Goal: Transaction & Acquisition: Purchase product/service

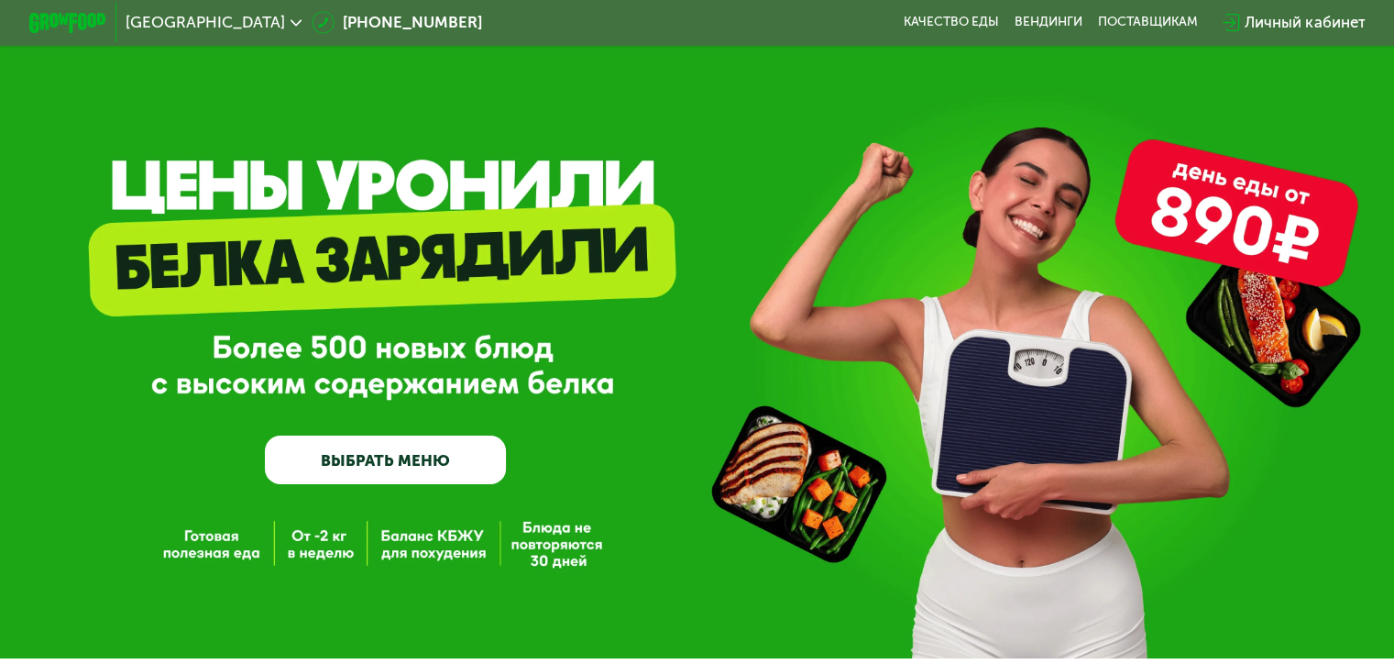
scroll to position [1, 0]
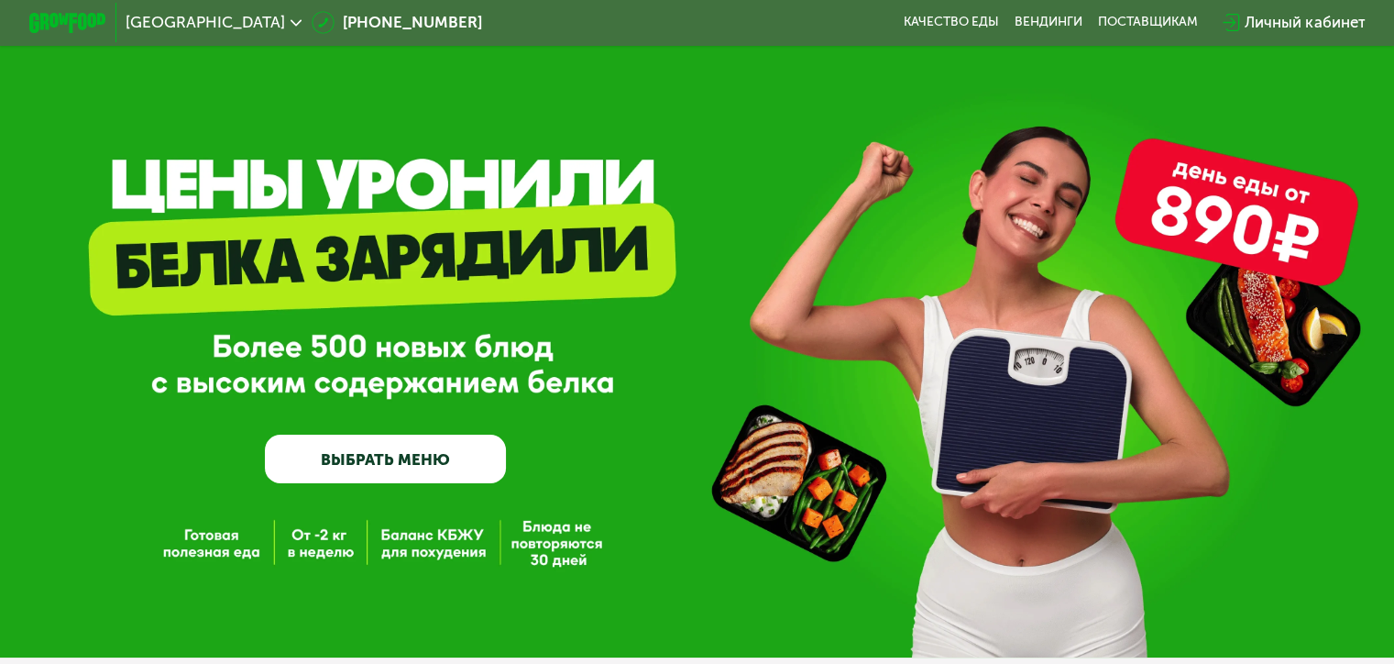
click at [388, 462] on link "ВЫБРАТЬ МЕНЮ" at bounding box center [385, 459] width 241 height 49
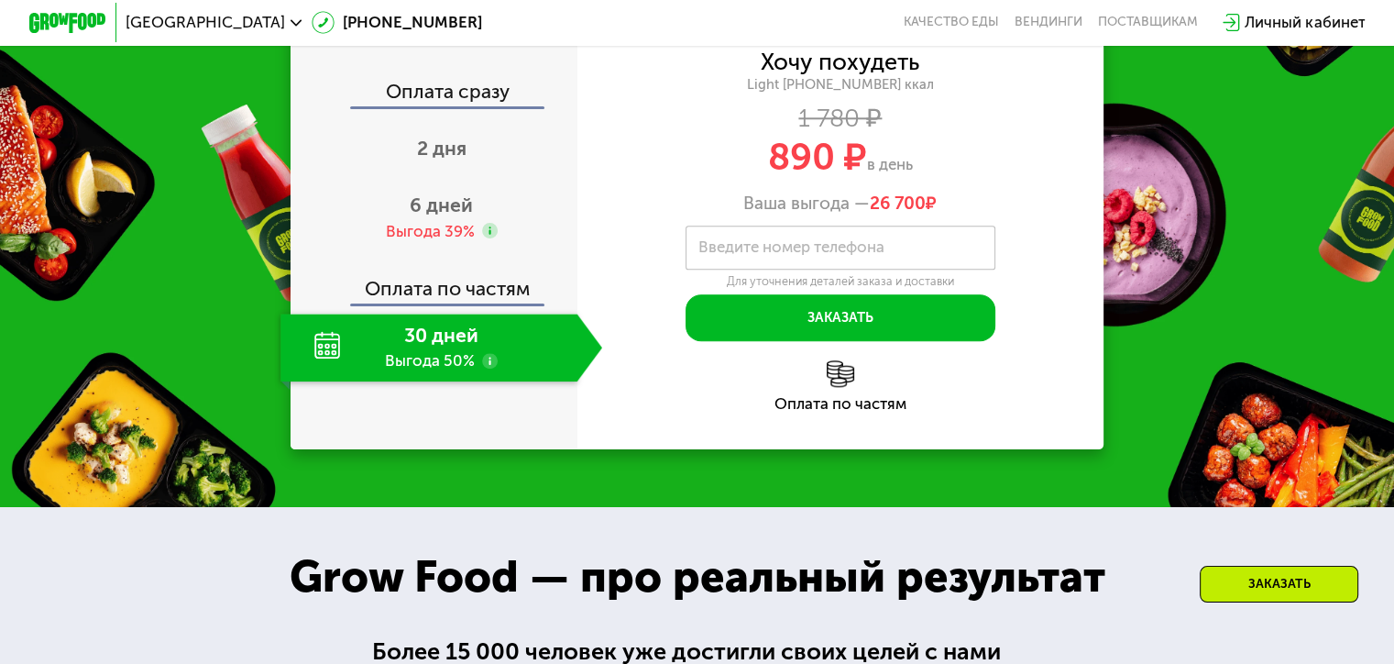
scroll to position [1853, 0]
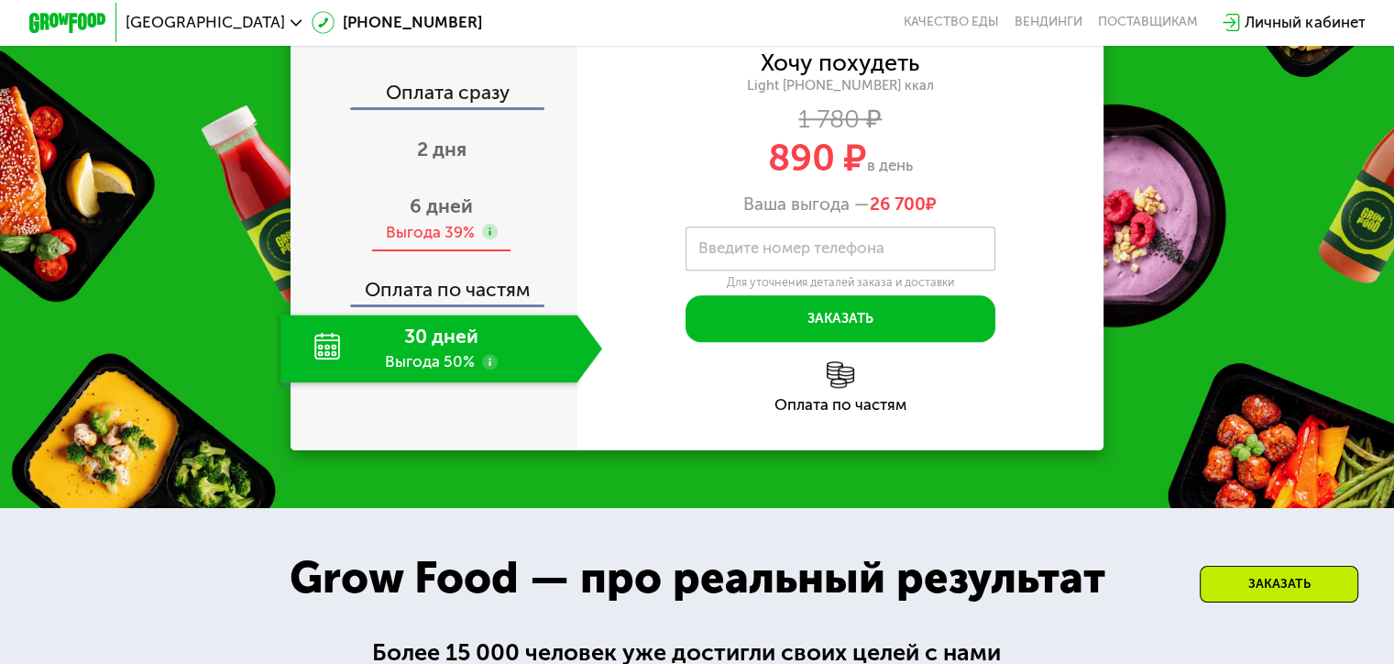
click at [420, 217] on span "6 дней" at bounding box center [441, 205] width 63 height 23
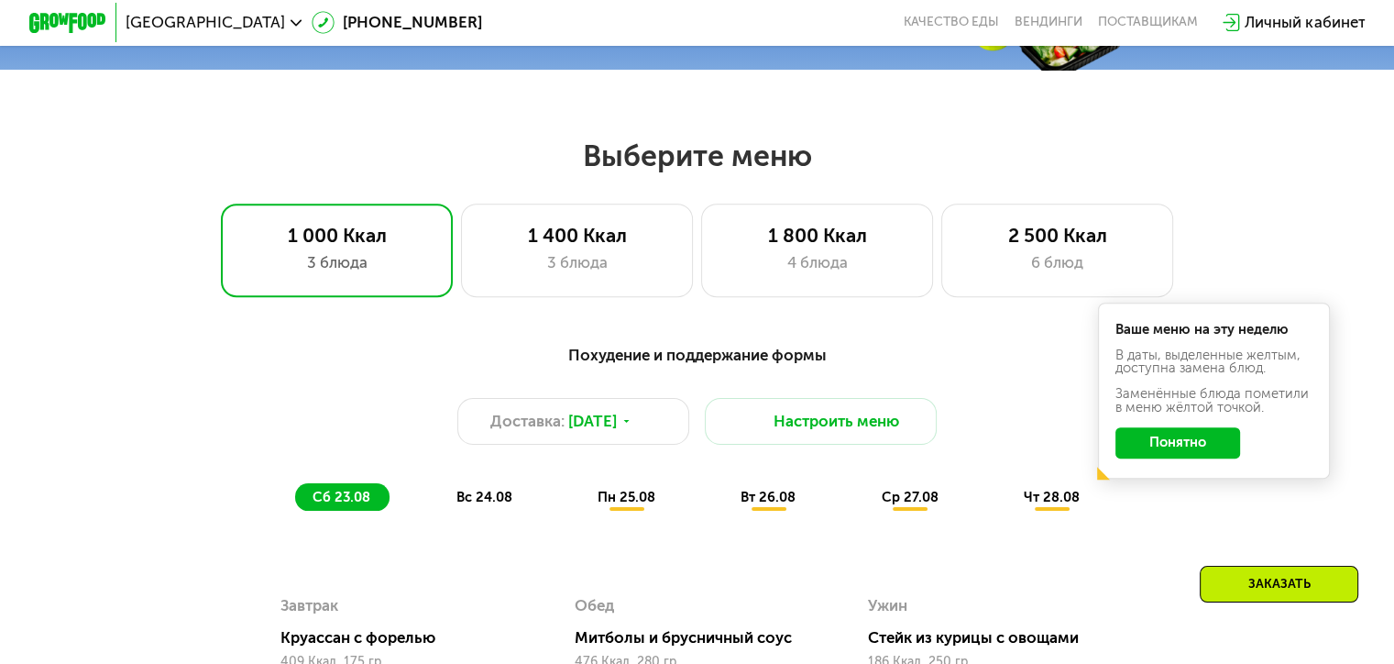
scroll to position [661, 0]
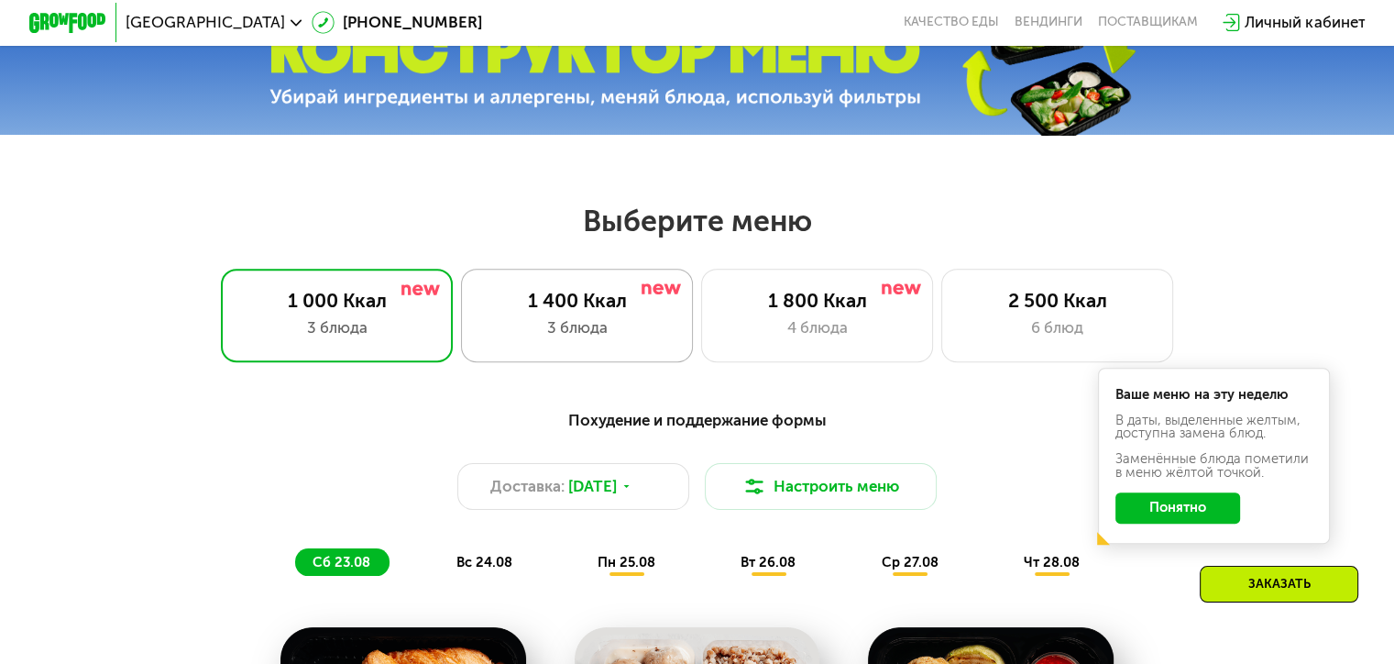
click at [569, 331] on div "3 блюда" at bounding box center [577, 327] width 192 height 23
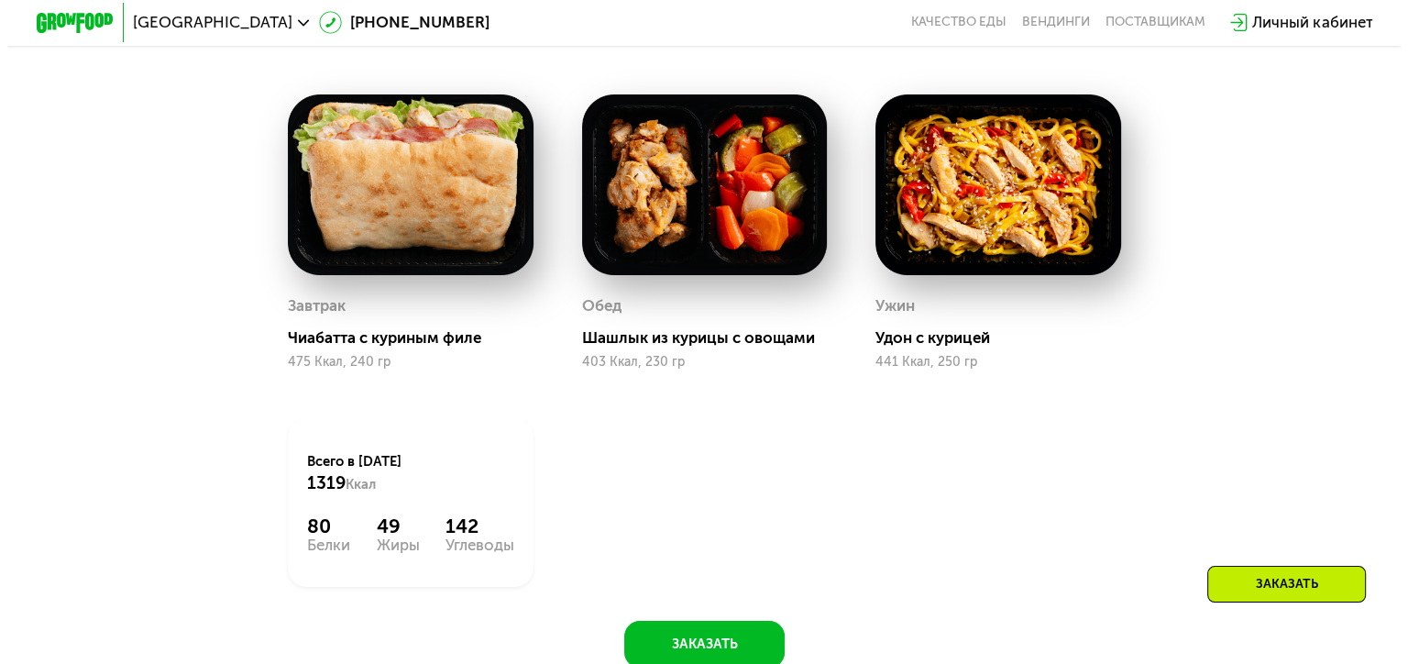
scroll to position [1028, 0]
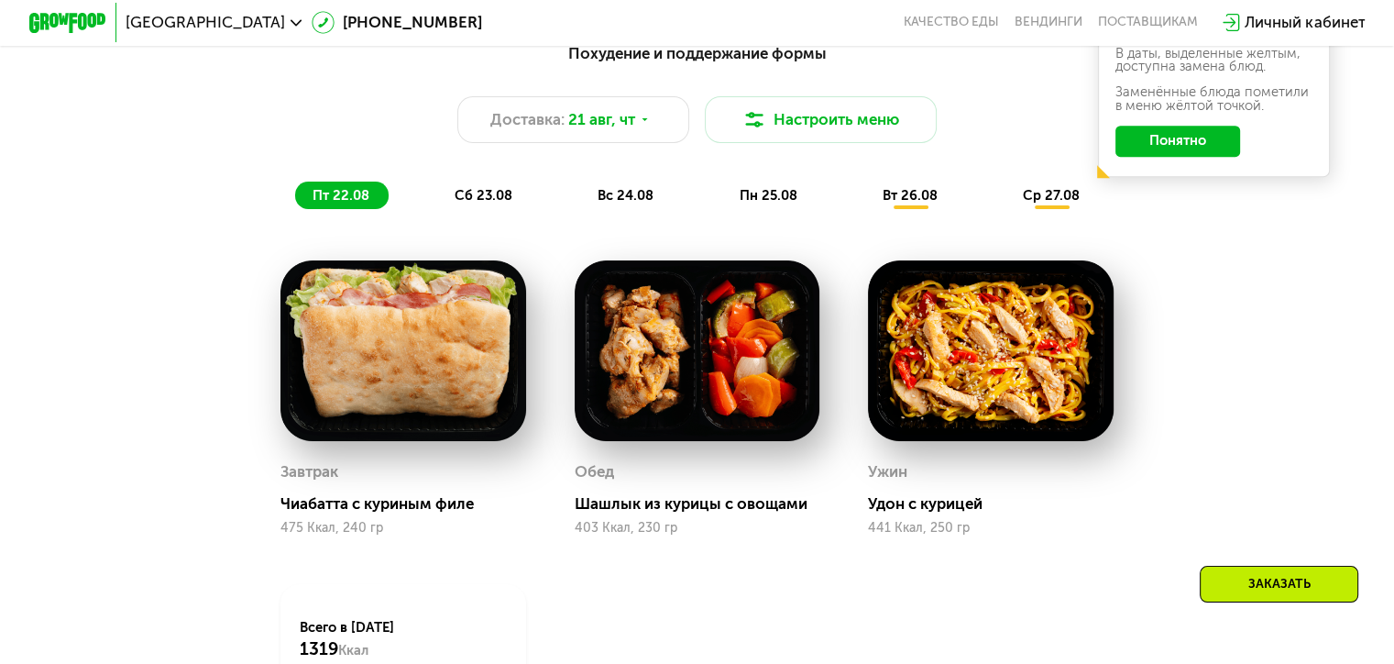
drag, startPoint x: 389, startPoint y: 319, endPoint x: 436, endPoint y: 290, distance: 56.0
click at [389, 320] on img at bounding box center [404, 350] width 246 height 181
click at [736, 135] on button "Настроить меню" at bounding box center [821, 119] width 233 height 47
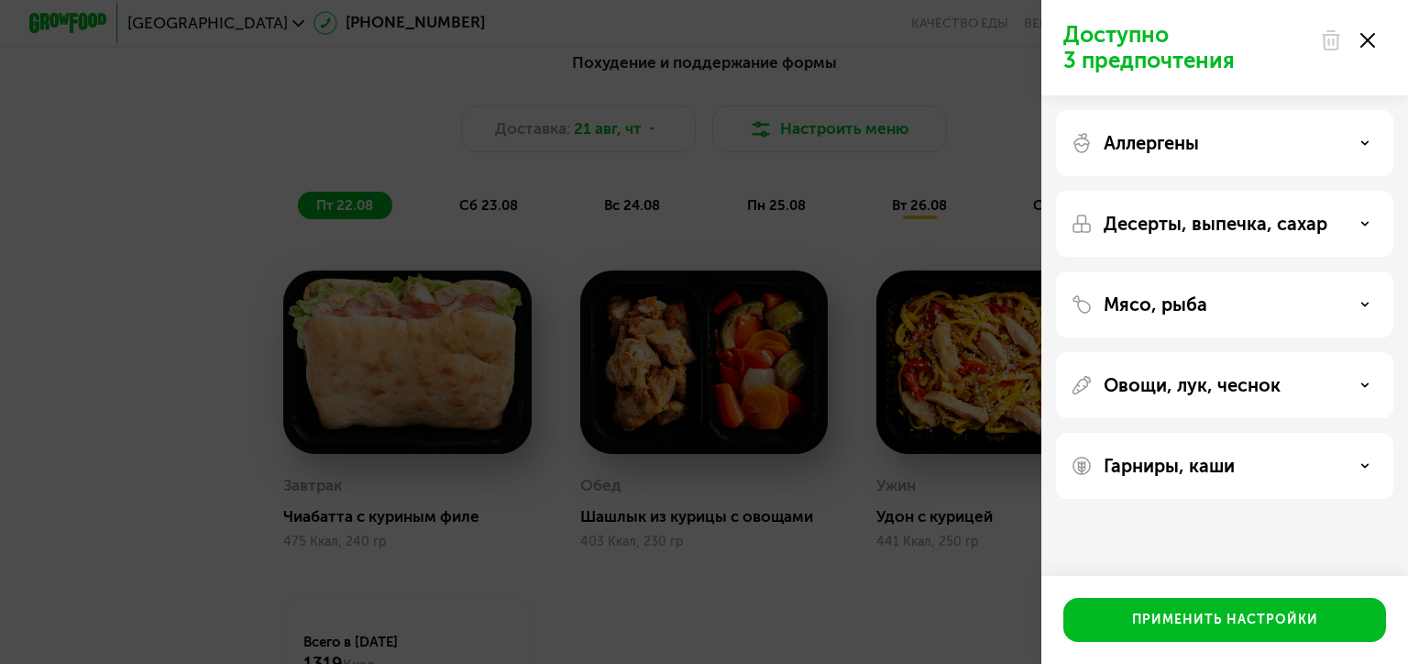
click at [1196, 146] on p "Аллергены" at bounding box center [1151, 143] width 95 height 22
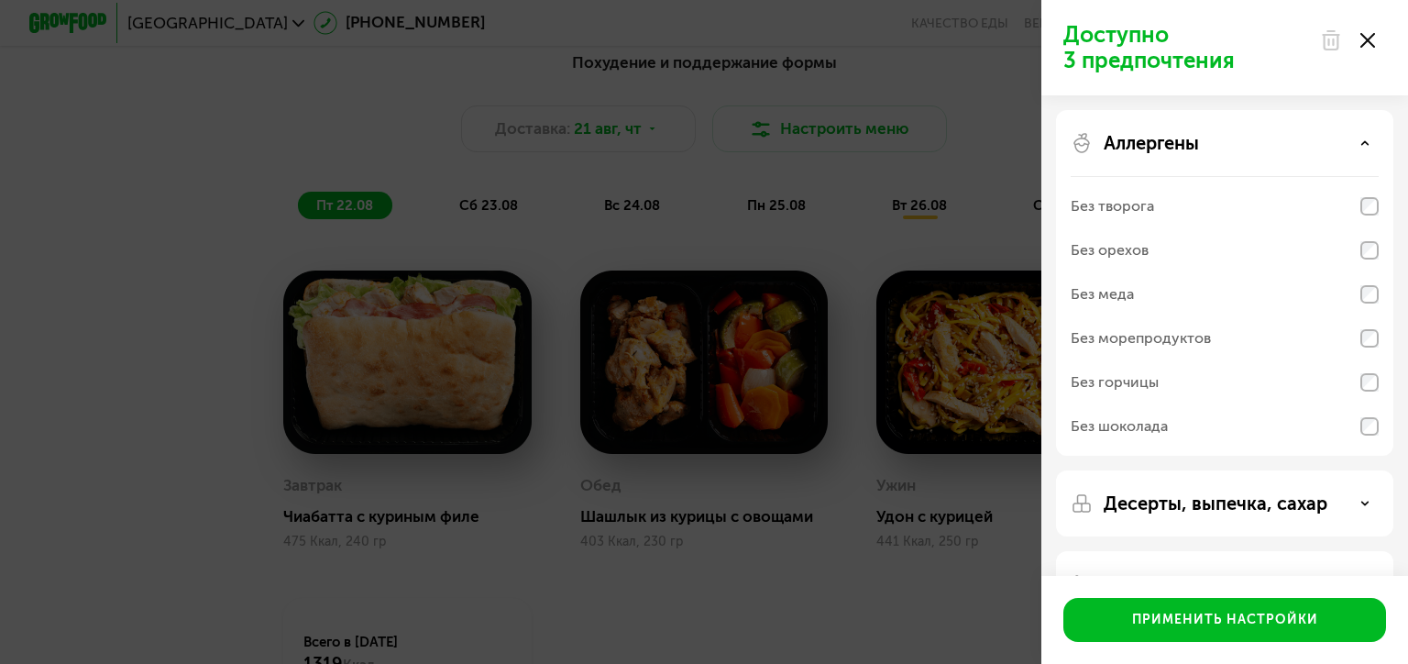
scroll to position [183, 0]
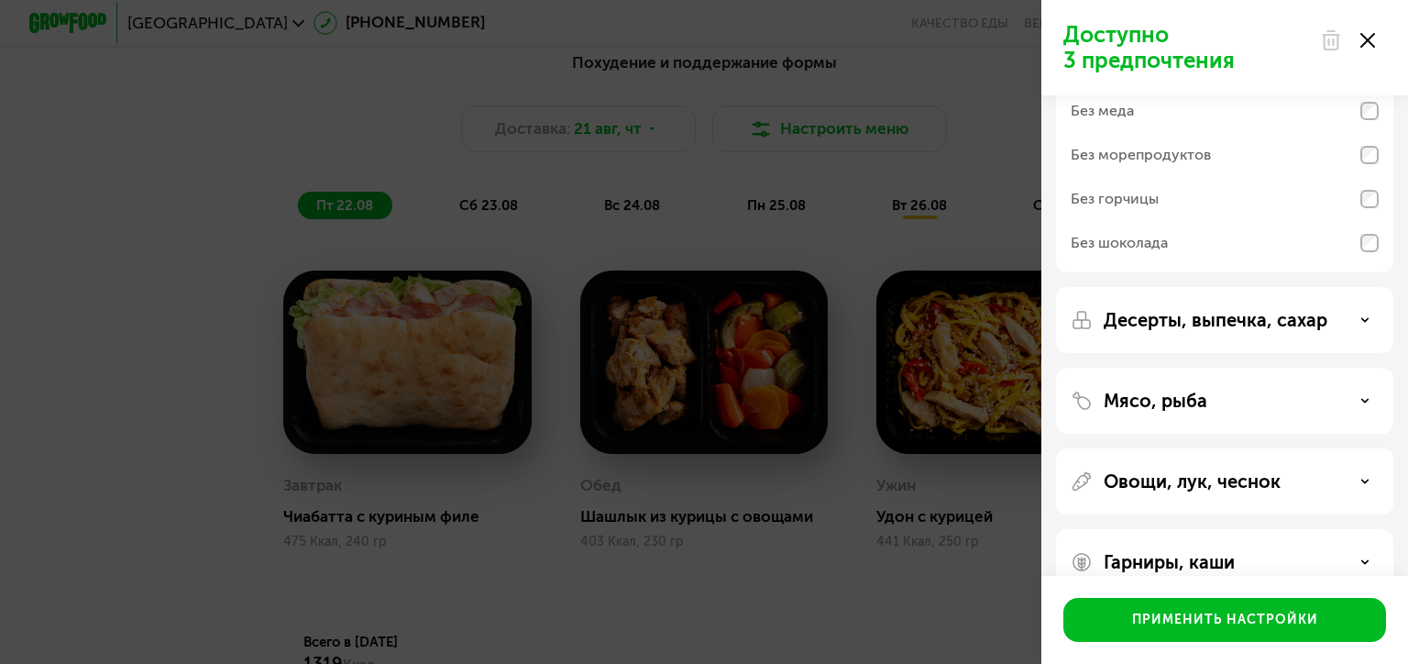
click at [1158, 311] on p "Десерты, выпечка, сахар" at bounding box center [1216, 320] width 224 height 22
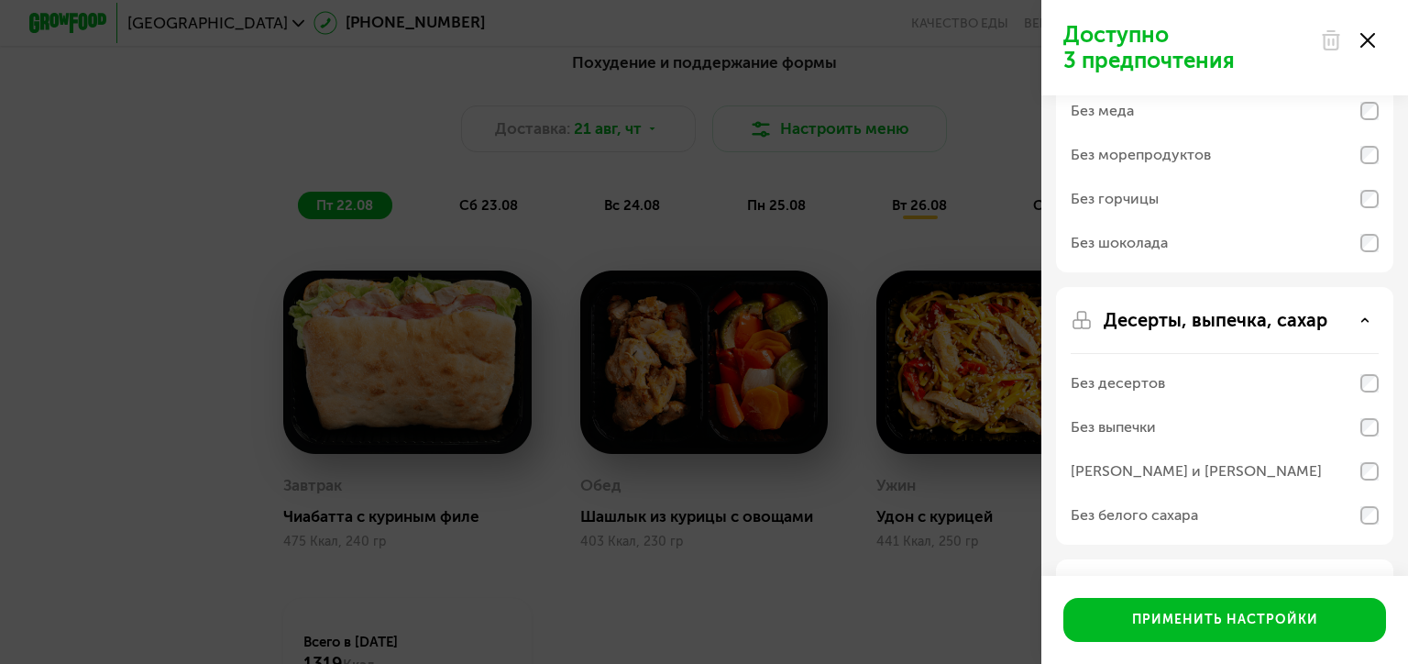
click at [1158, 311] on p "Десерты, выпечка, сахар" at bounding box center [1216, 320] width 224 height 22
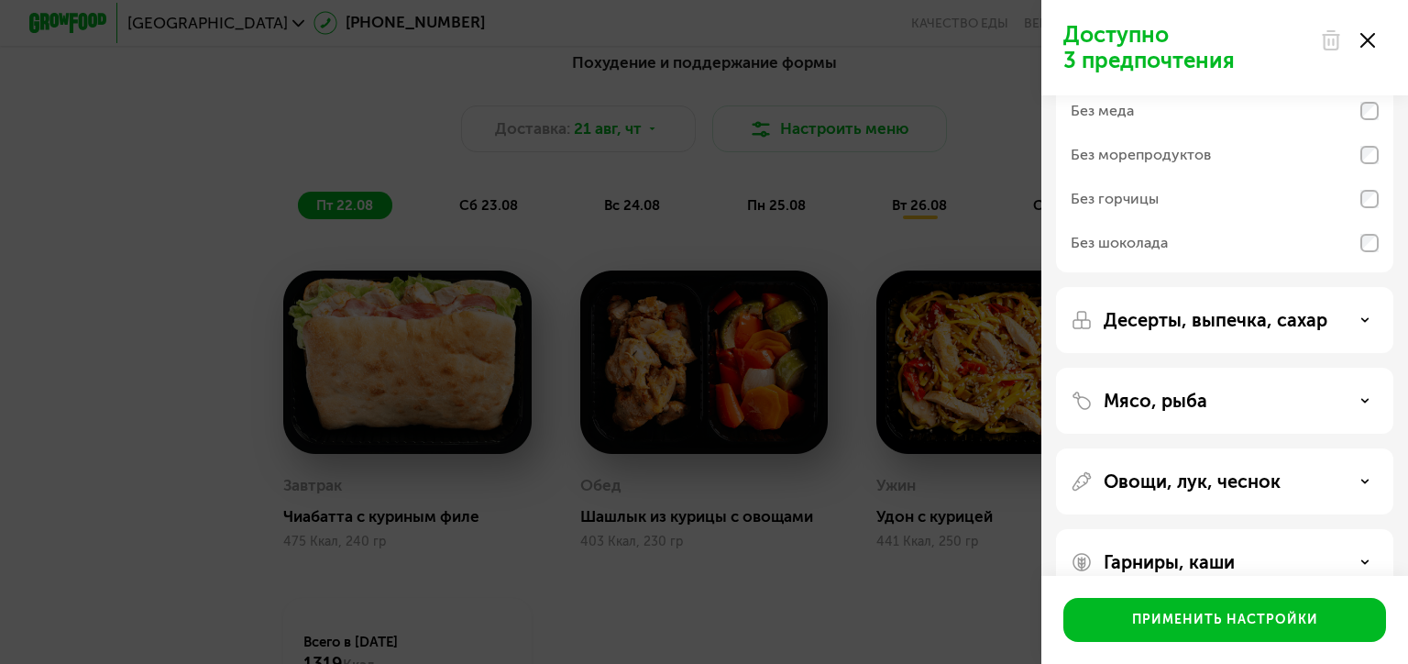
click at [1156, 390] on p "Мясо, рыба" at bounding box center [1156, 401] width 104 height 22
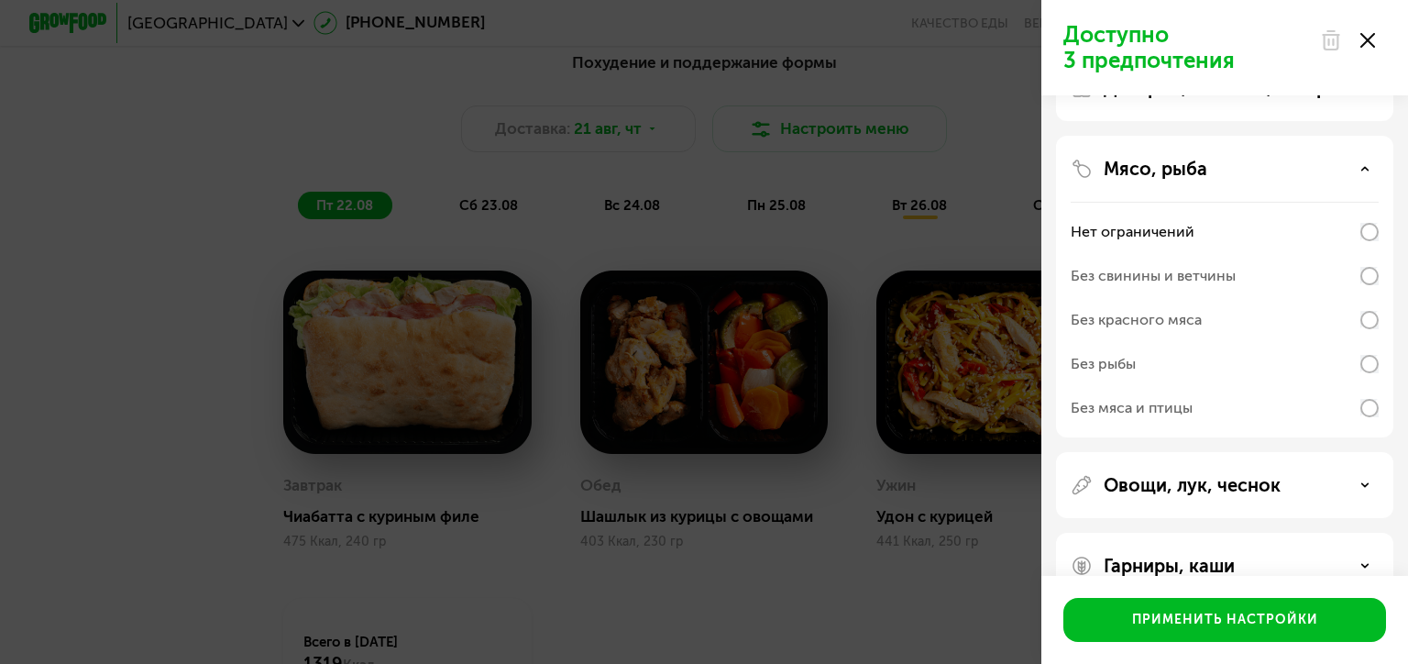
scroll to position [456, 0]
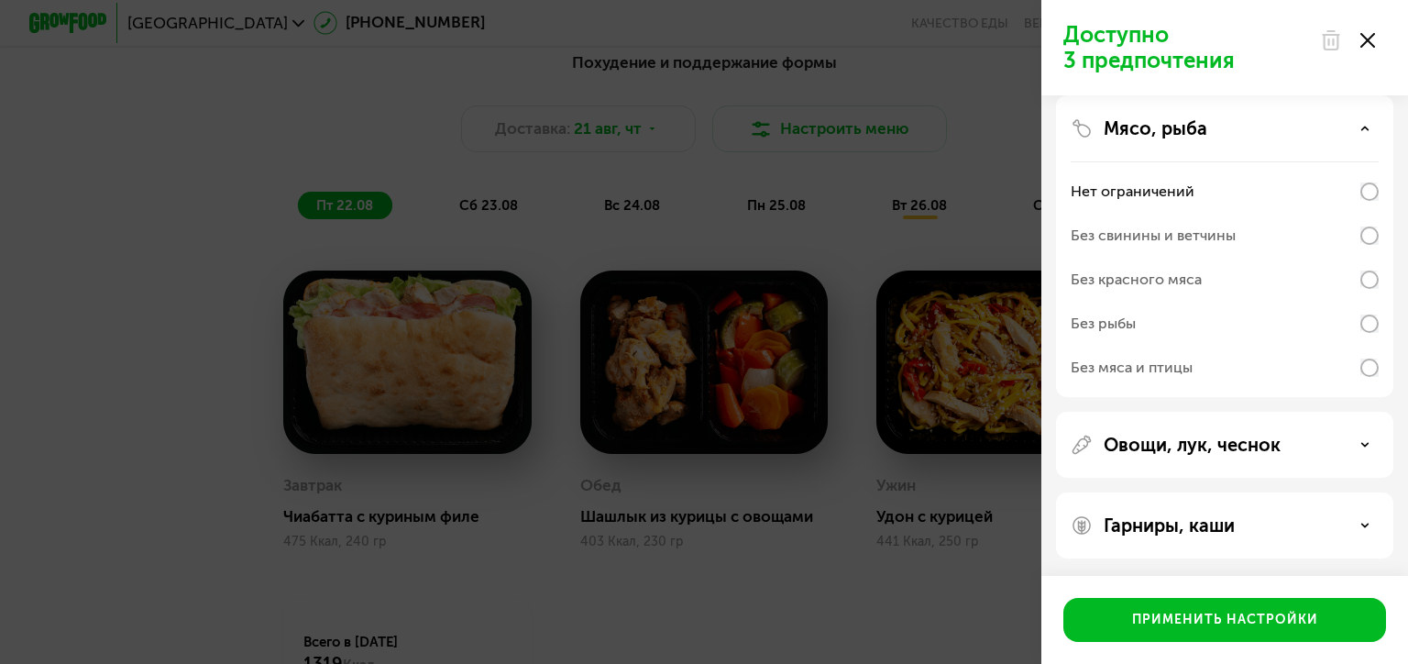
click at [1164, 434] on p "Овощи, лук, чеснок" at bounding box center [1192, 445] width 177 height 22
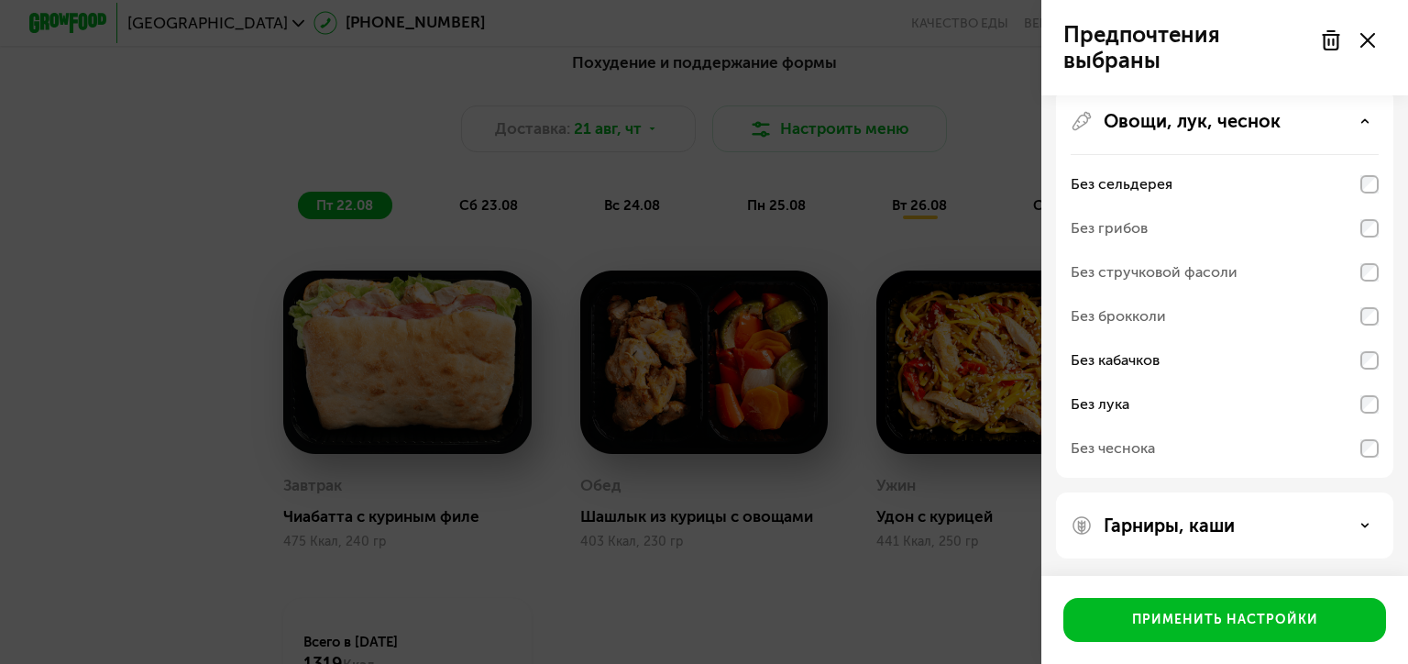
click at [1210, 521] on p "Гарниры, каши" at bounding box center [1169, 525] width 131 height 22
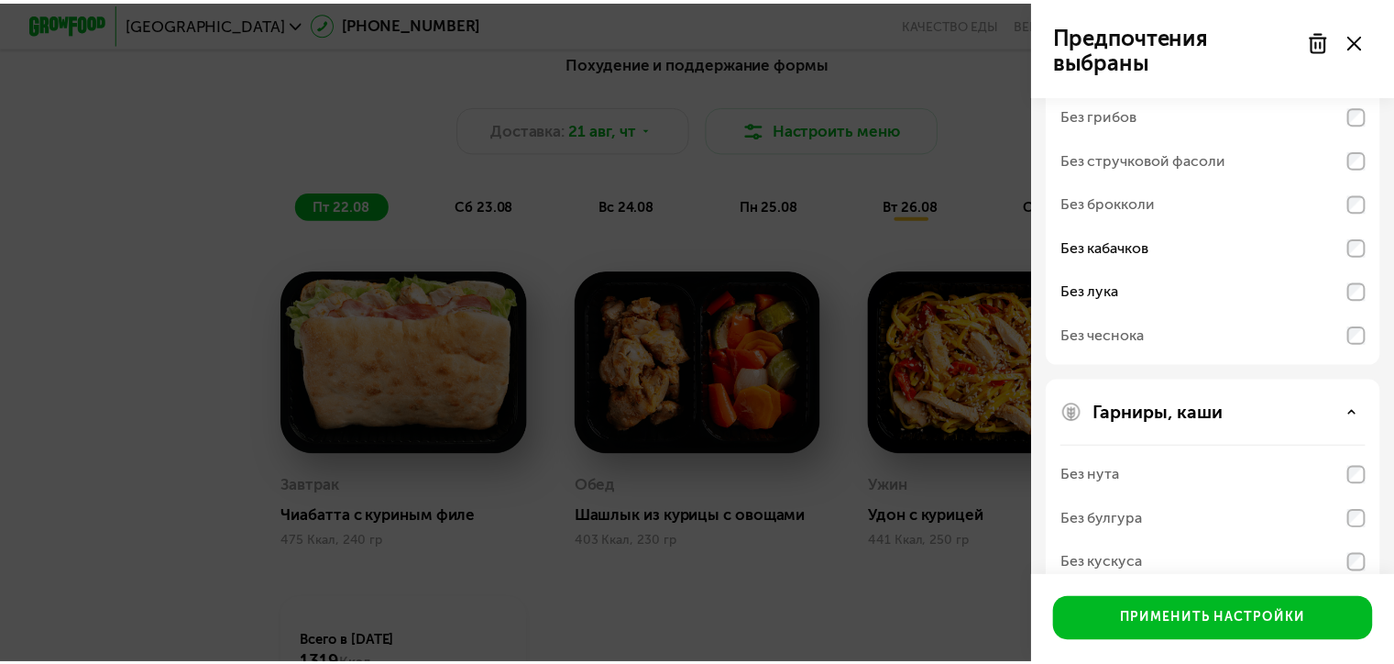
scroll to position [1015, 0]
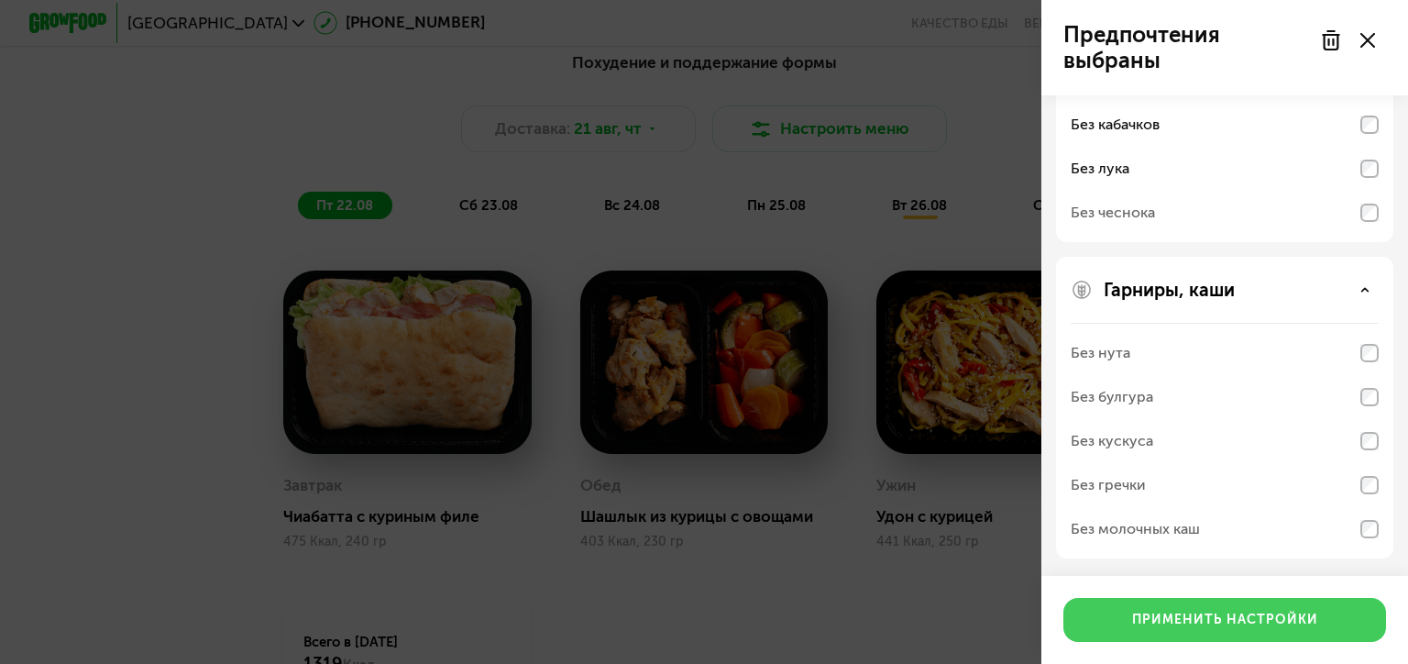
click at [1165, 634] on button "Применить настройки" at bounding box center [1224, 620] width 323 height 44
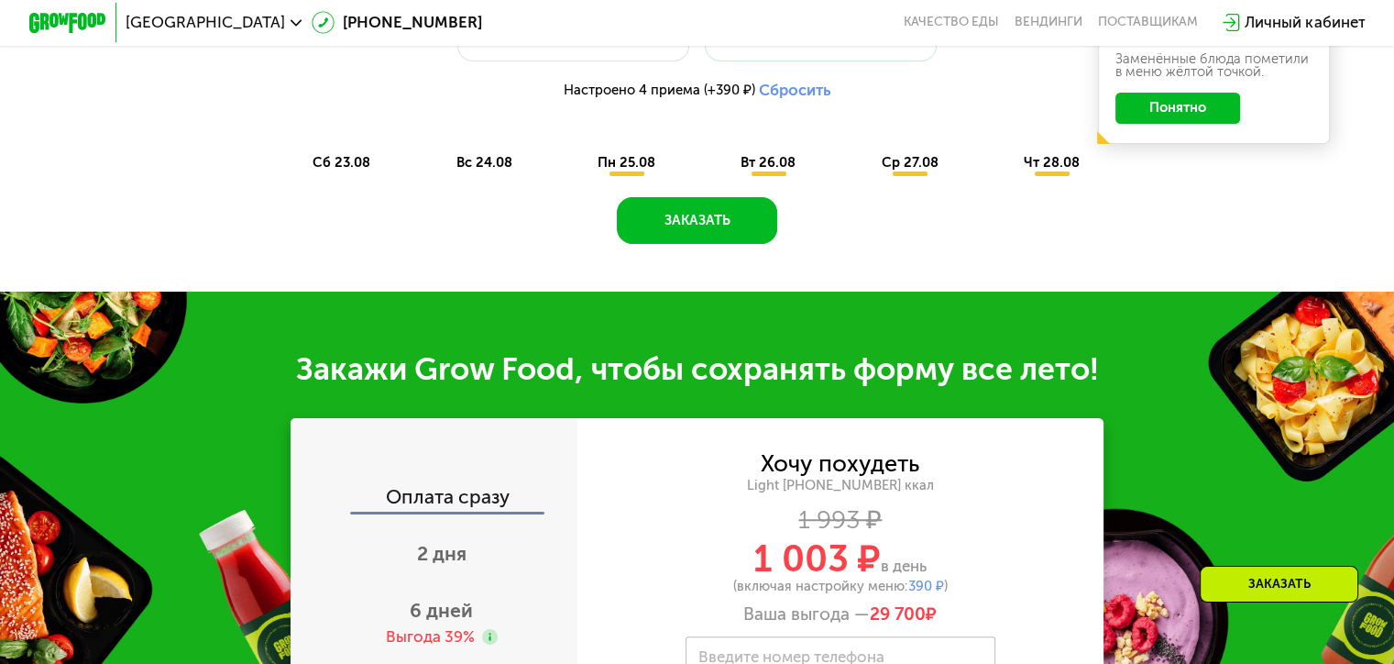
scroll to position [1119, 0]
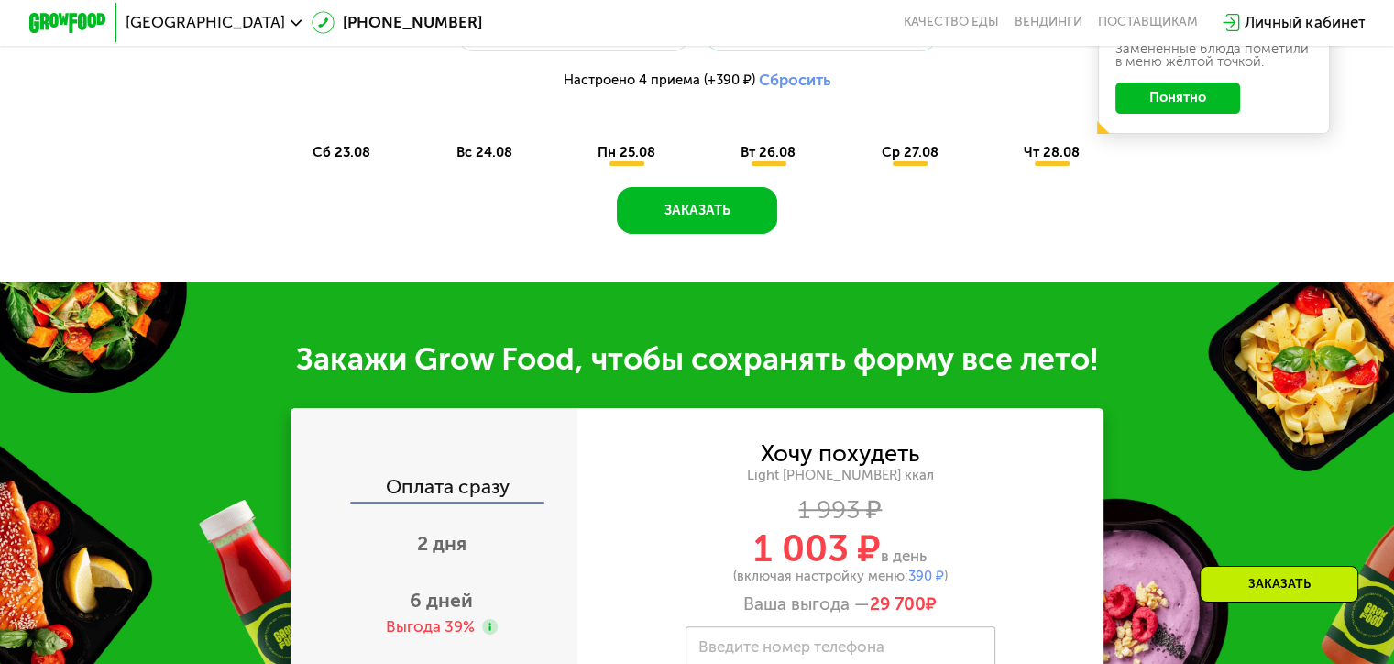
click at [484, 152] on span "вс 24.08" at bounding box center [484, 152] width 56 height 17
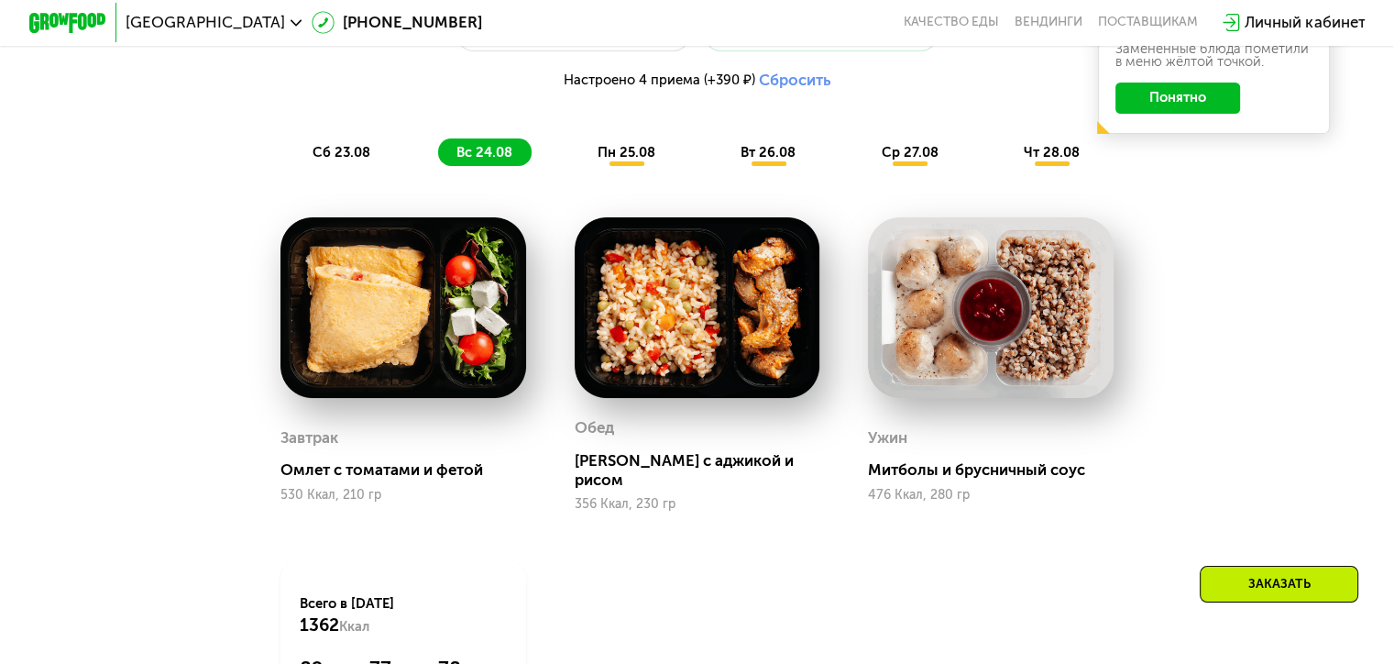
click at [356, 160] on span "сб 23.08" at bounding box center [342, 152] width 58 height 17
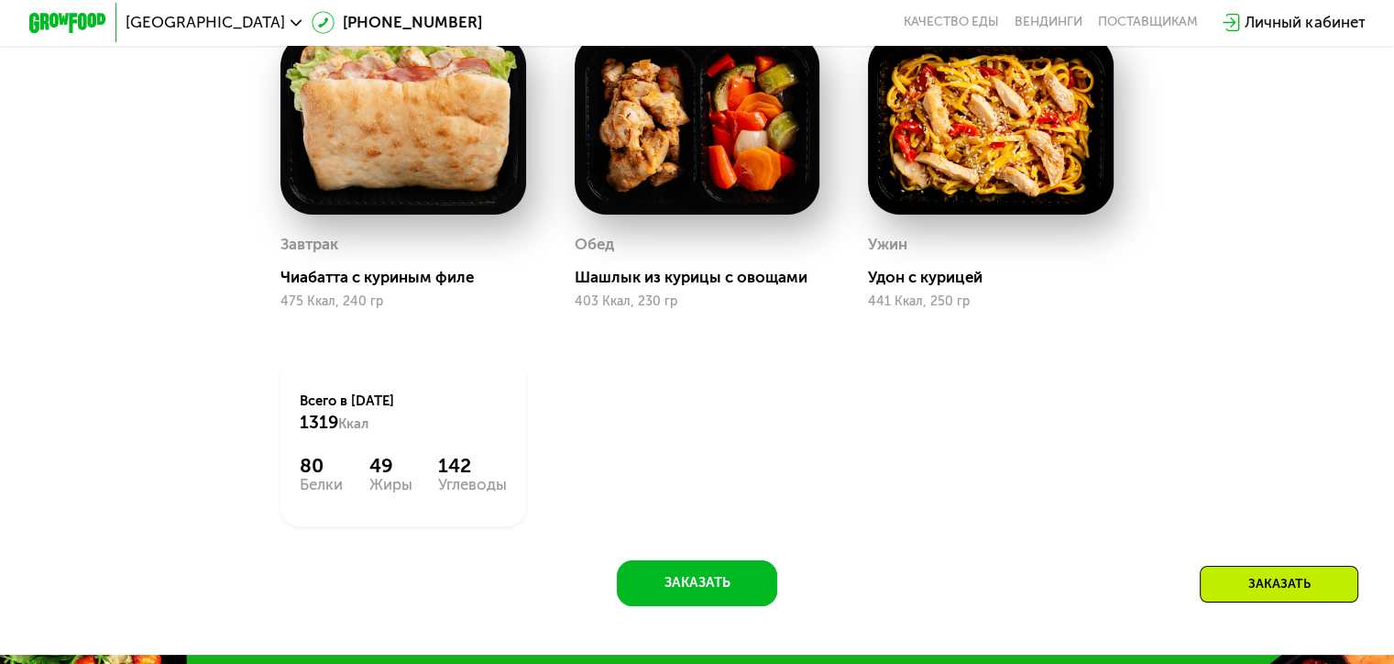
scroll to position [1211, 0]
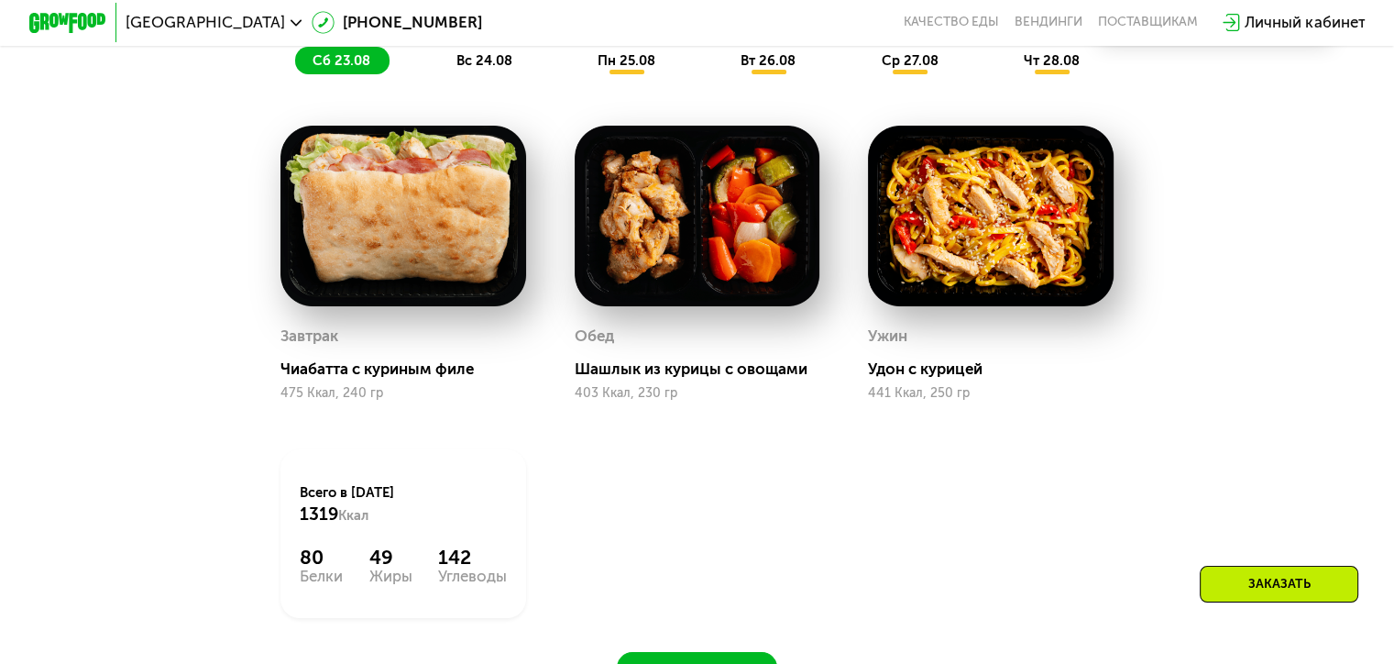
click at [615, 69] on span "пн 25.08" at bounding box center [627, 60] width 58 height 17
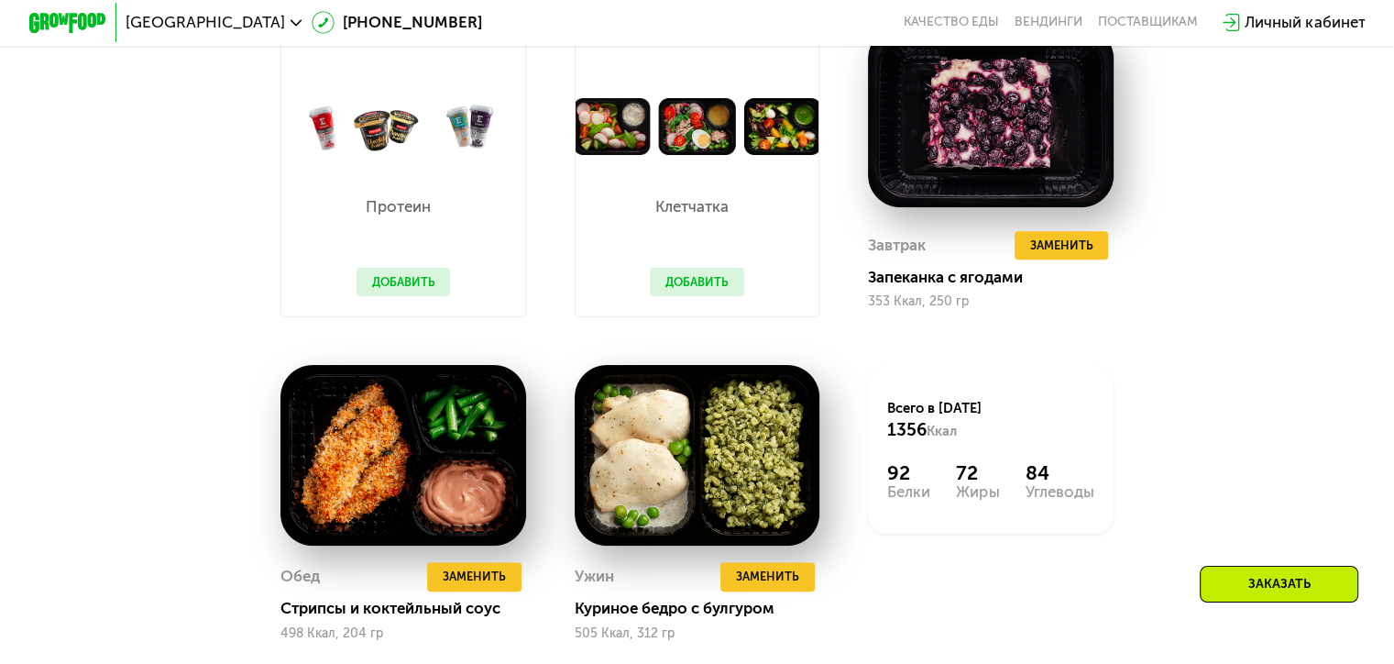
scroll to position [1303, 0]
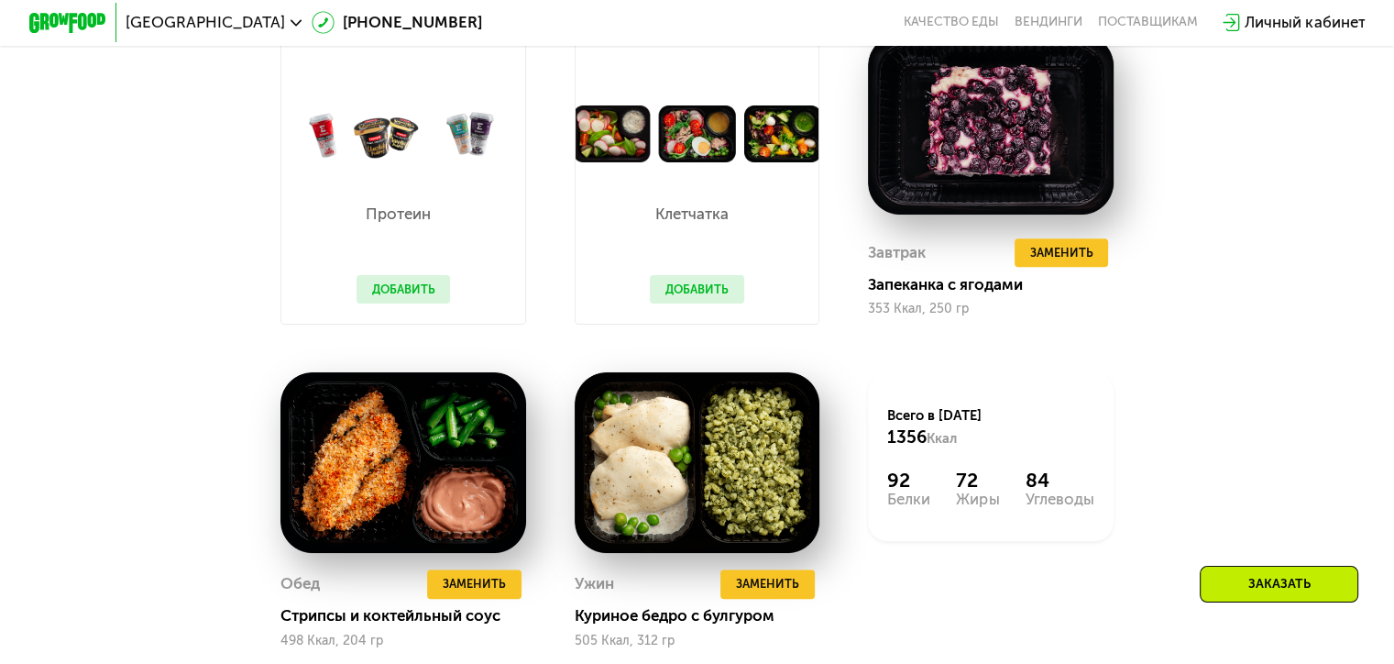
click at [381, 297] on button "Добавить" at bounding box center [404, 289] width 94 height 29
click at [689, 297] on button "Добавить" at bounding box center [697, 289] width 94 height 29
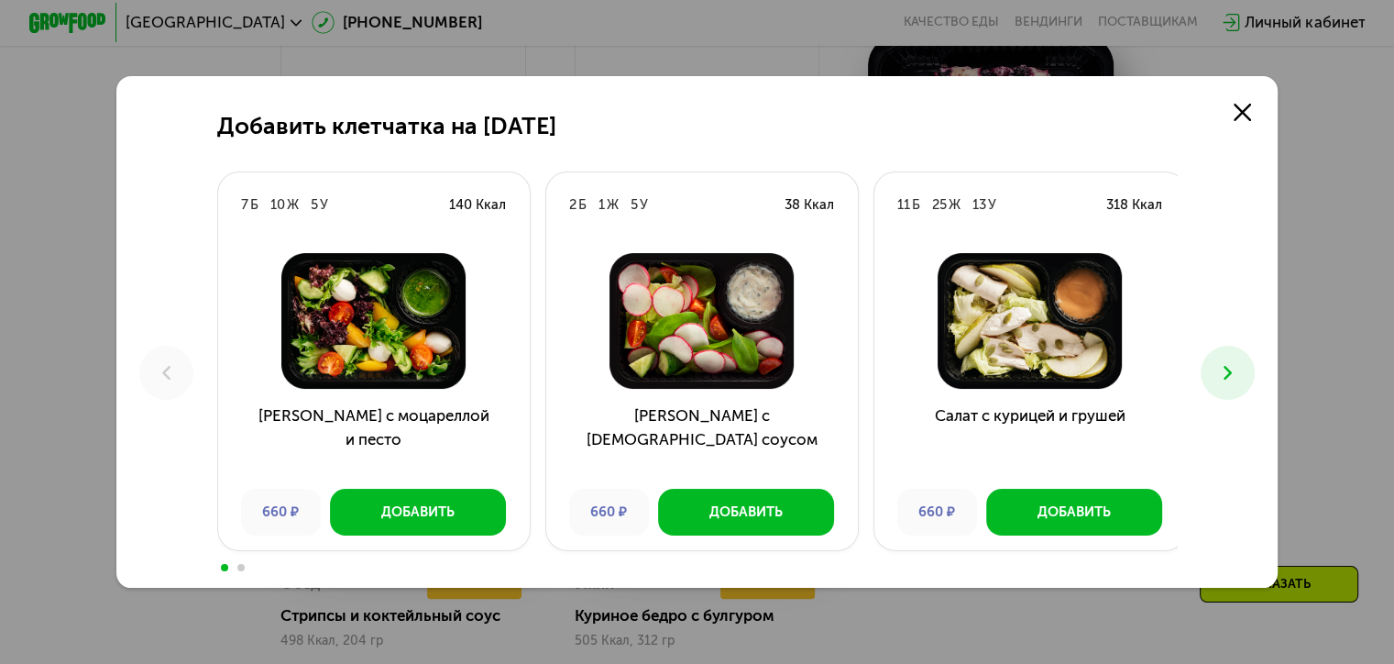
click at [1207, 361] on div "Добавить клетчатка на [DATE] 7 Б 10 Ж 5 У 140 Ккал Салат с моцареллой и песто 6…" at bounding box center [697, 332] width 1162 height 512
click at [1210, 373] on button at bounding box center [1228, 373] width 54 height 54
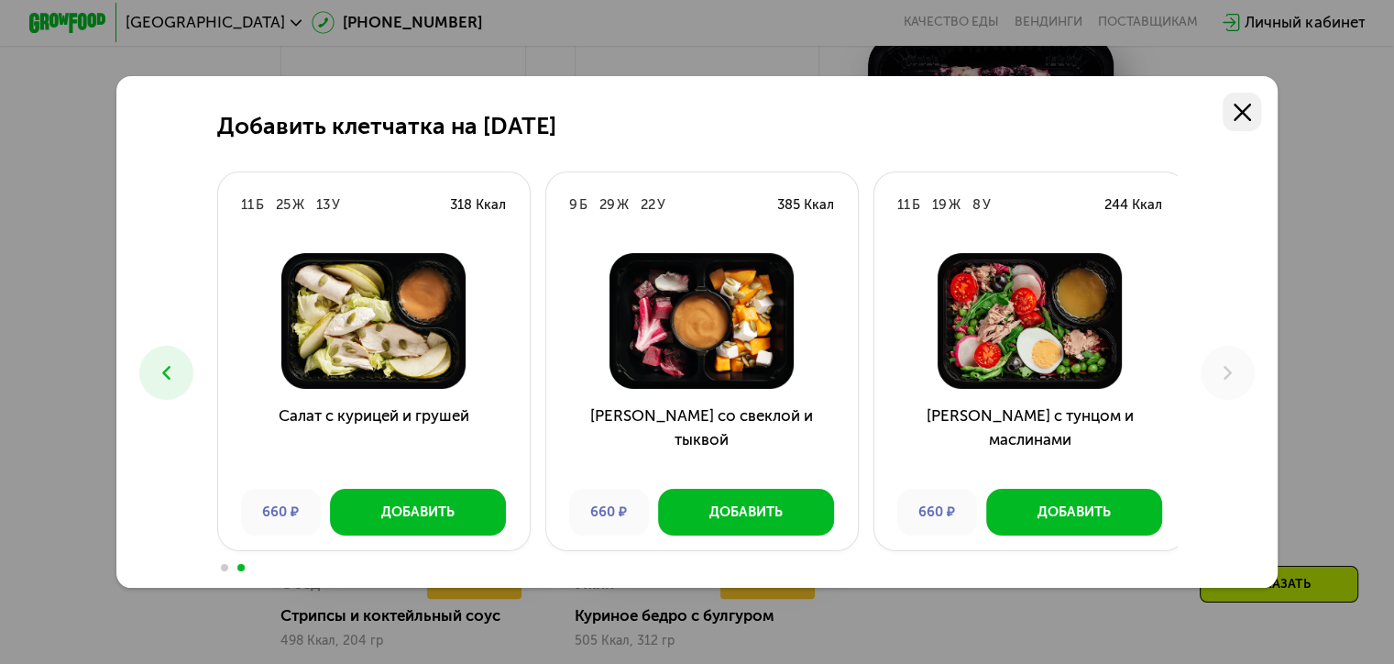
click at [1243, 117] on icon at bounding box center [1242, 112] width 17 height 17
